Goal: Task Accomplishment & Management: Manage account settings

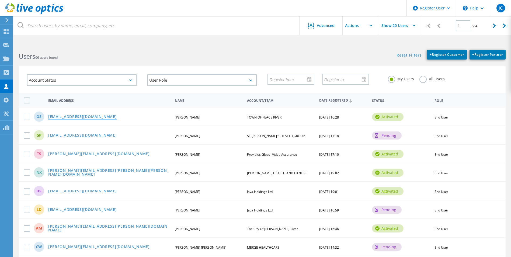
click at [62, 116] on link "[EMAIL_ADDRESS][DOMAIN_NAME]" at bounding box center [82, 117] width 69 height 5
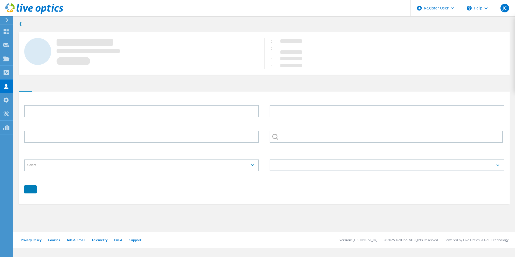
type input "[PERSON_NAME]"
type input "Savych"
type input "TOWN OF PEACE RIVER"
type input "English"
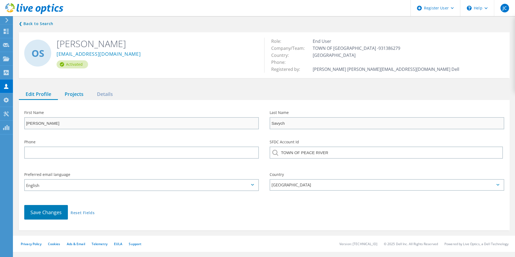
click at [72, 90] on div "Projects" at bounding box center [74, 94] width 32 height 11
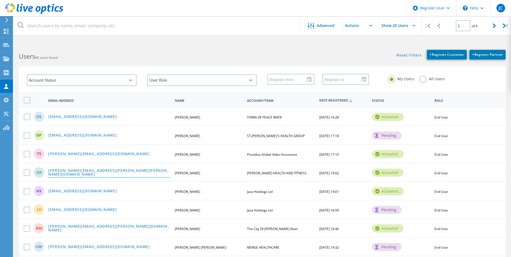
click at [82, 171] on link "[PERSON_NAME][EMAIL_ADDRESS][PERSON_NAME][PERSON_NAME][DOMAIN_NAME]" at bounding box center [109, 173] width 122 height 8
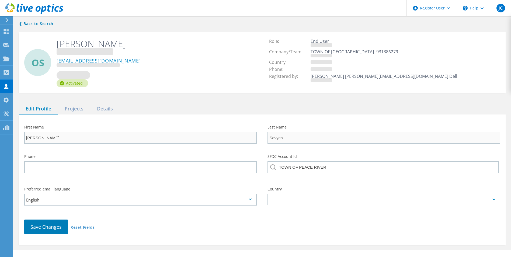
type input "[PERSON_NAME]"
type input "Xenos"
type input "[PERSON_NAME] HEALTH AND FITNESS"
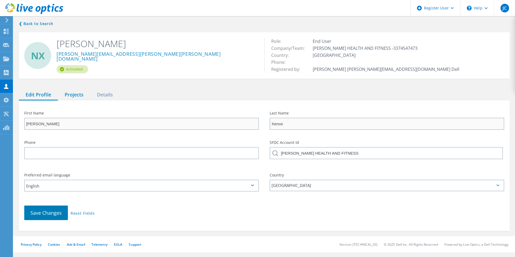
click at [74, 99] on div "Projects" at bounding box center [74, 94] width 32 height 11
